Goal: Task Accomplishment & Management: Manage account settings

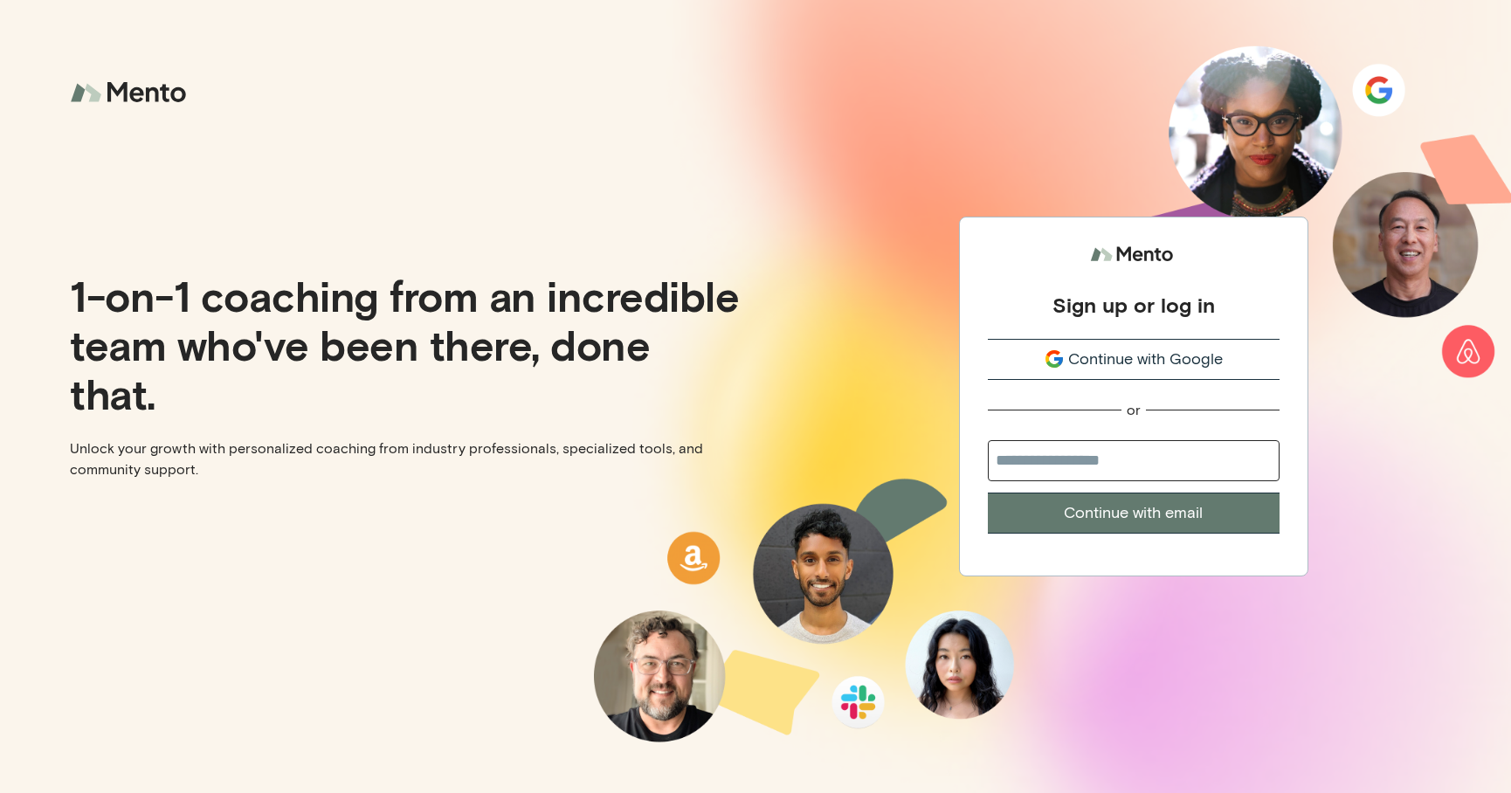
click at [1155, 352] on span "Continue with Google" at bounding box center [1146, 360] width 155 height 24
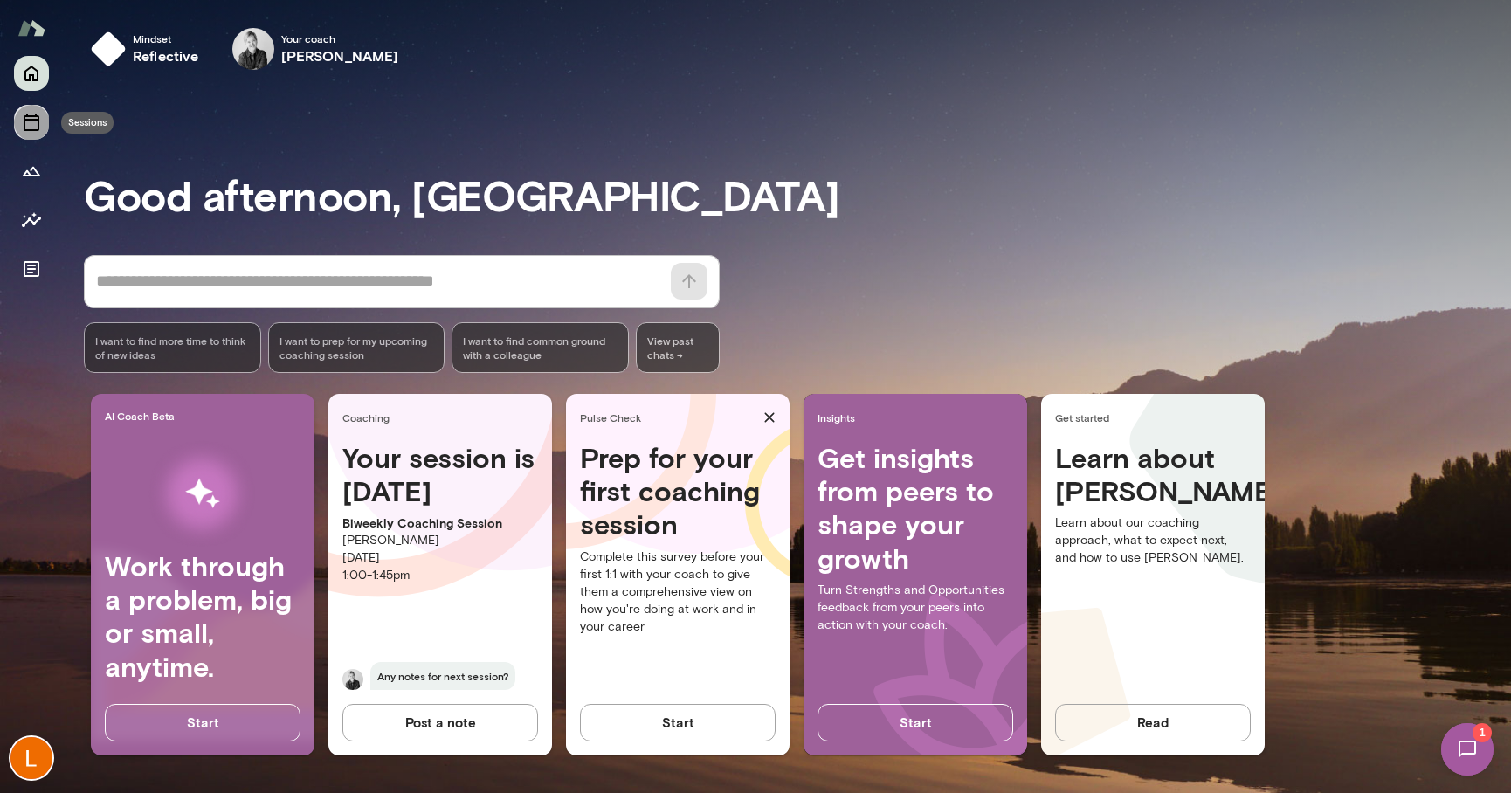
click at [36, 126] on icon "Sessions" at bounding box center [31, 122] width 21 height 21
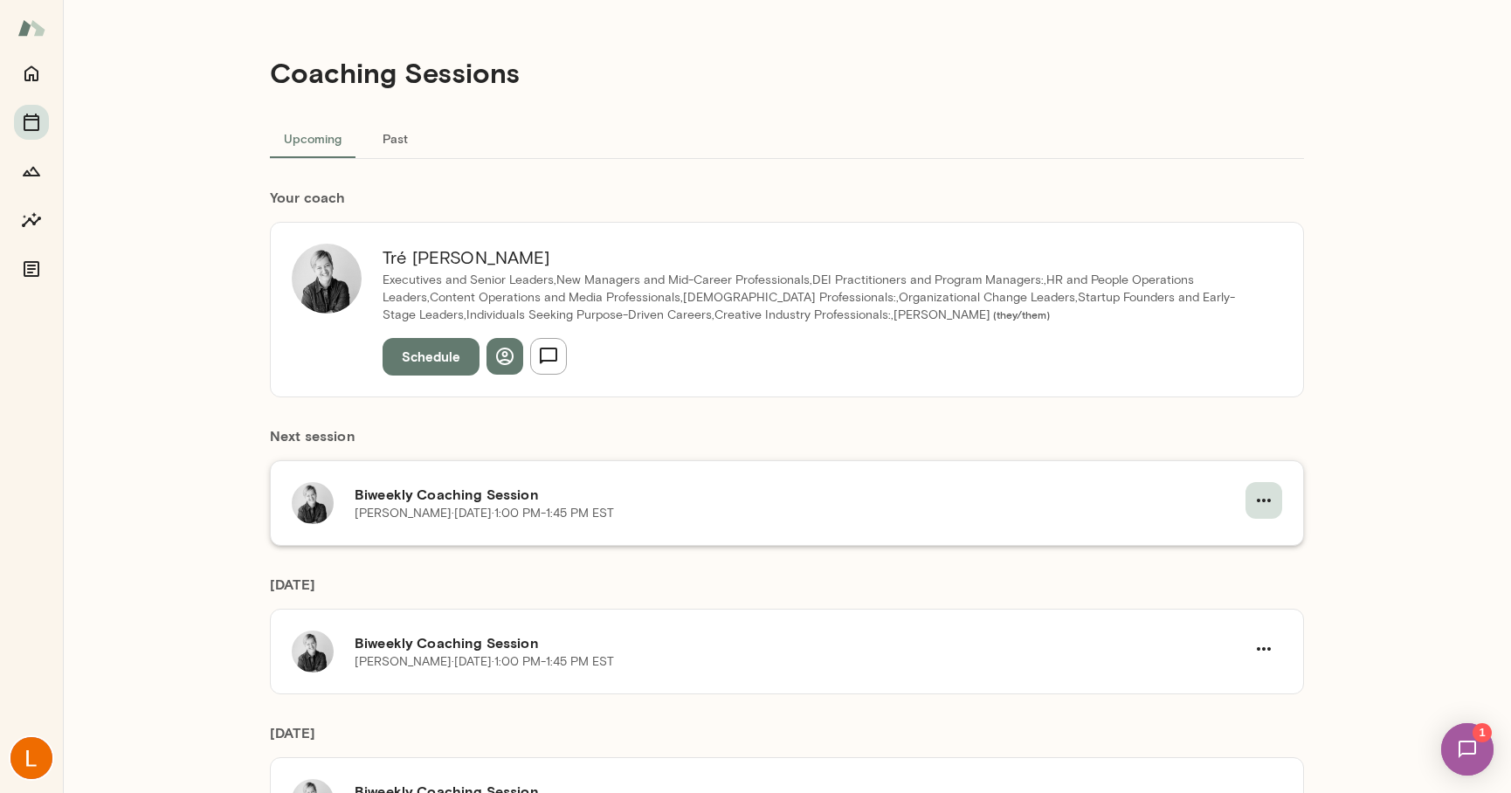
click at [1258, 505] on icon "button" at bounding box center [1264, 500] width 21 height 21
click at [1211, 557] on li "Cancel" at bounding box center [1217, 572] width 135 height 31
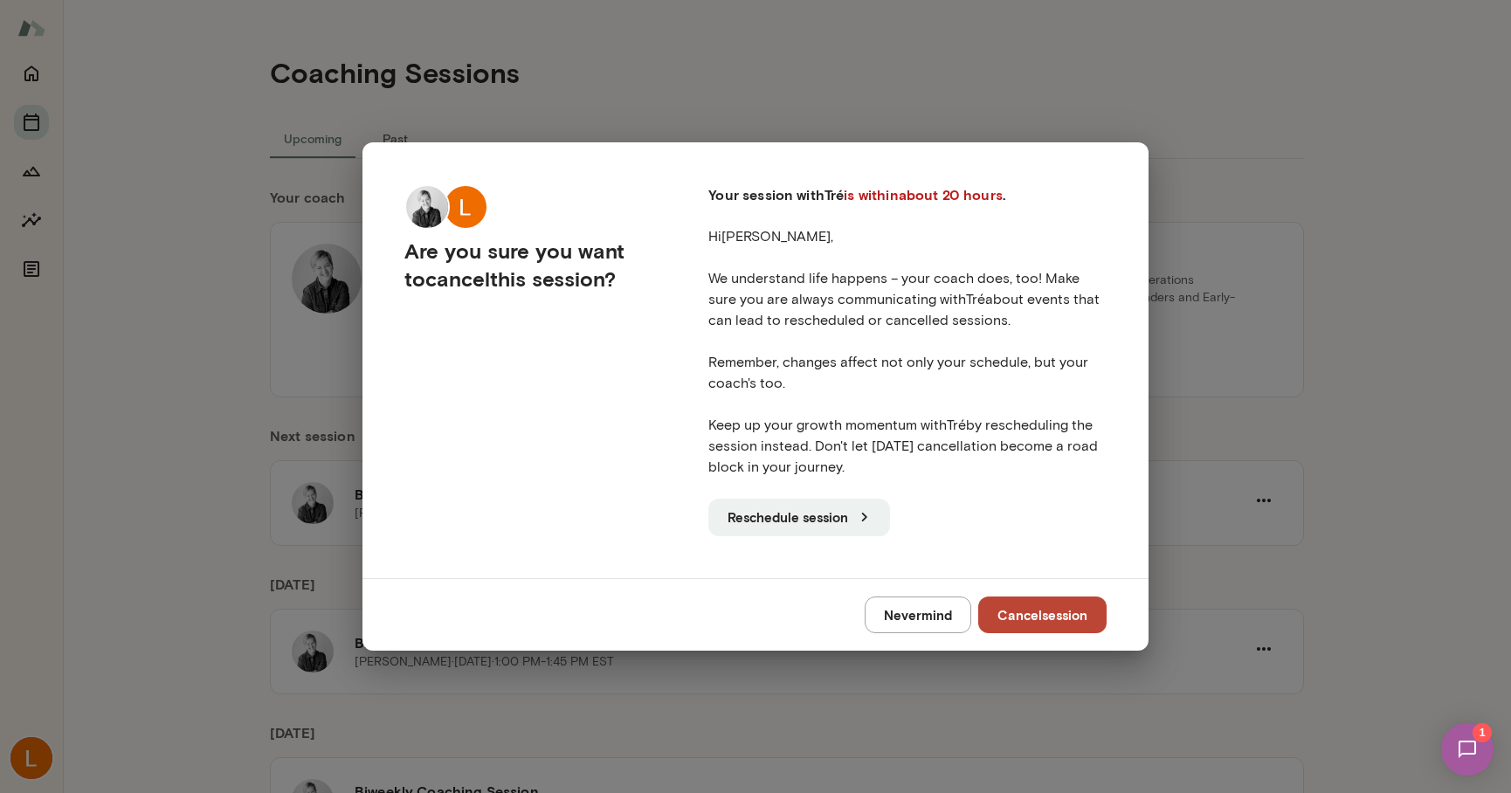
click at [932, 612] on button "Nevermind" at bounding box center [918, 615] width 107 height 37
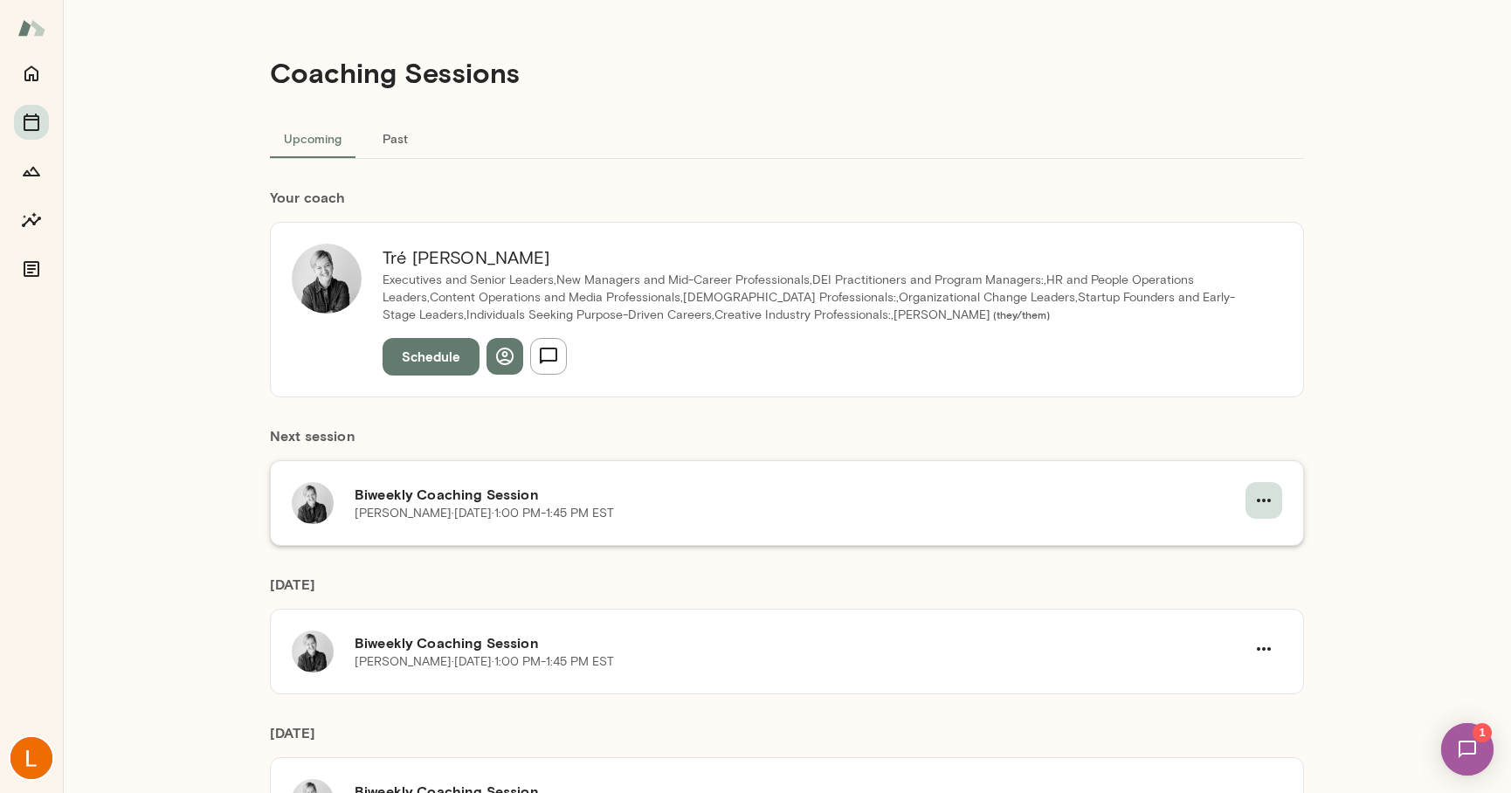
click at [1250, 505] on button "button" at bounding box center [1264, 500] width 37 height 37
click at [1207, 578] on span "Cancel" at bounding box center [1232, 573] width 75 height 21
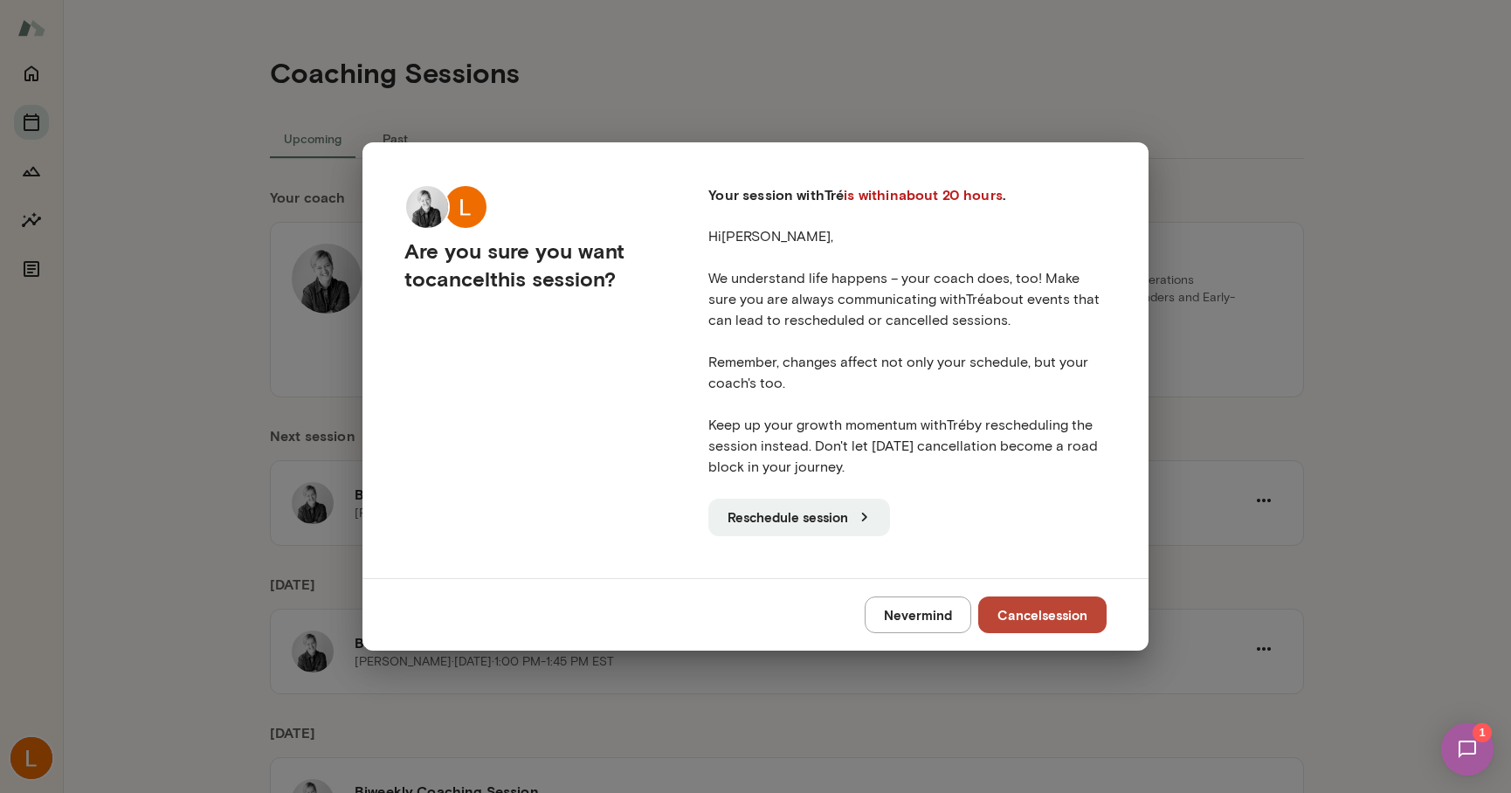
click at [1006, 604] on button "Cancel session" at bounding box center [1043, 615] width 128 height 37
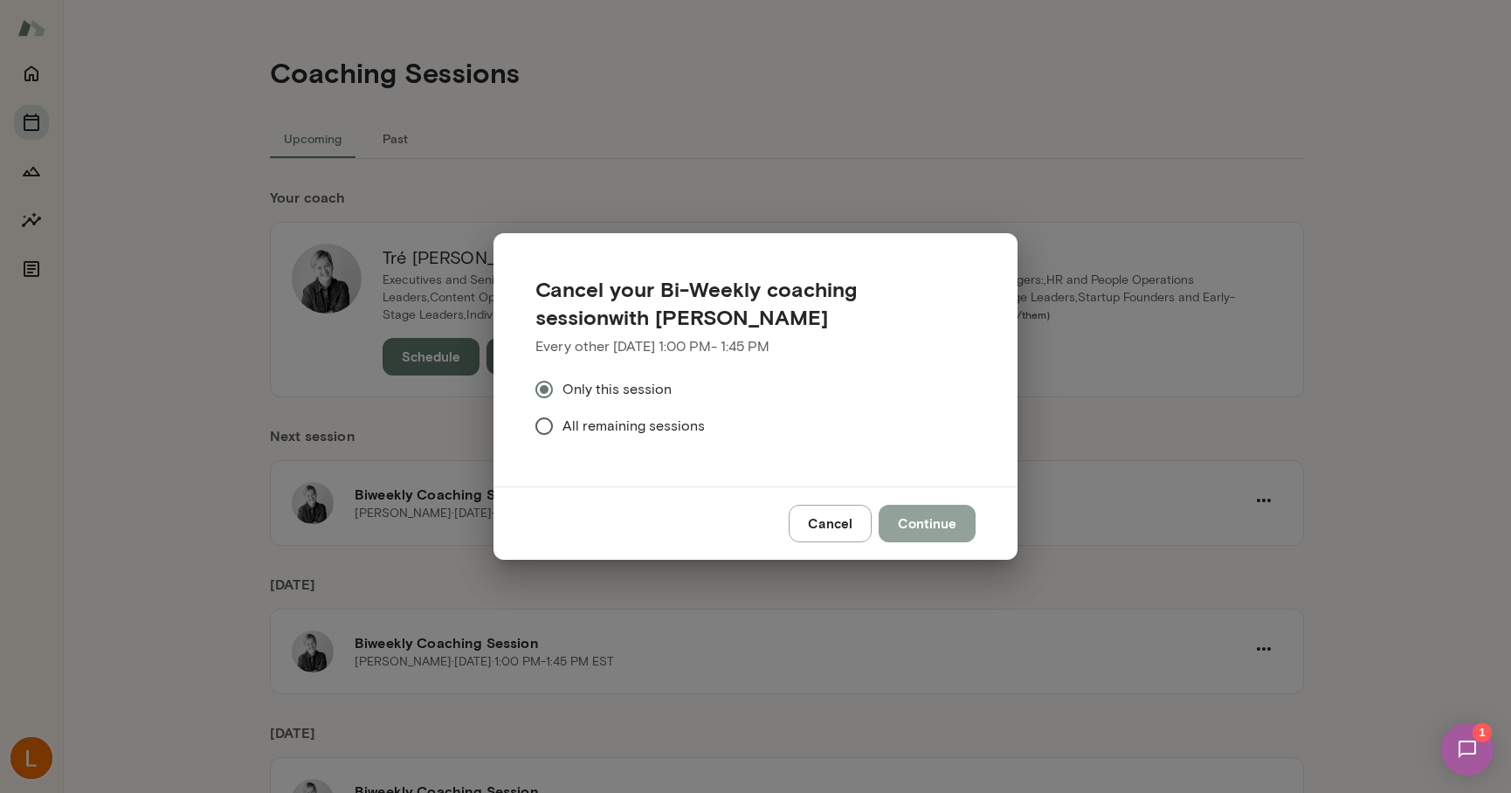
click at [932, 523] on button "Continue" at bounding box center [927, 523] width 97 height 37
